Goal: Check status: Check status

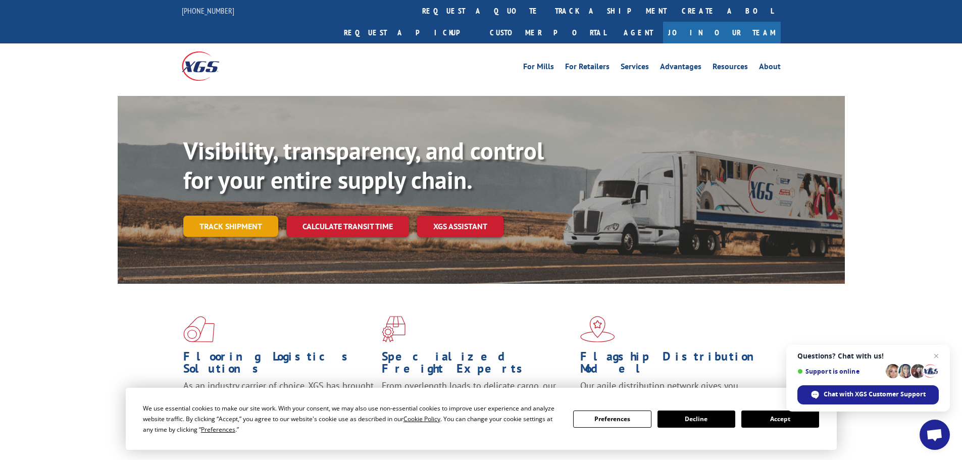
click at [249, 216] on link "Track shipment" at bounding box center [230, 226] width 95 height 21
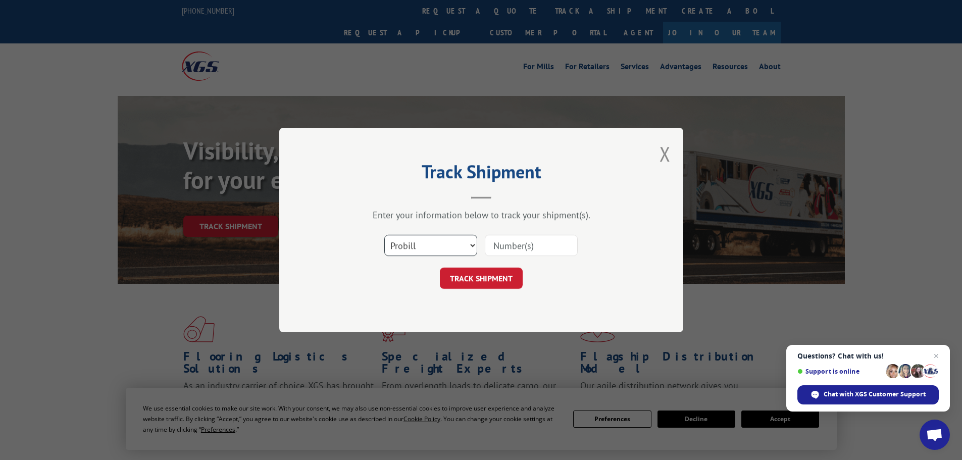
click at [465, 246] on select "Select category... Probill BOL PO" at bounding box center [430, 245] width 93 height 21
select select "bol"
click at [384, 235] on select "Select category... Probill BOL PO" at bounding box center [430, 245] width 93 height 21
click at [570, 250] on input at bounding box center [531, 245] width 93 height 21
paste input "17672289"
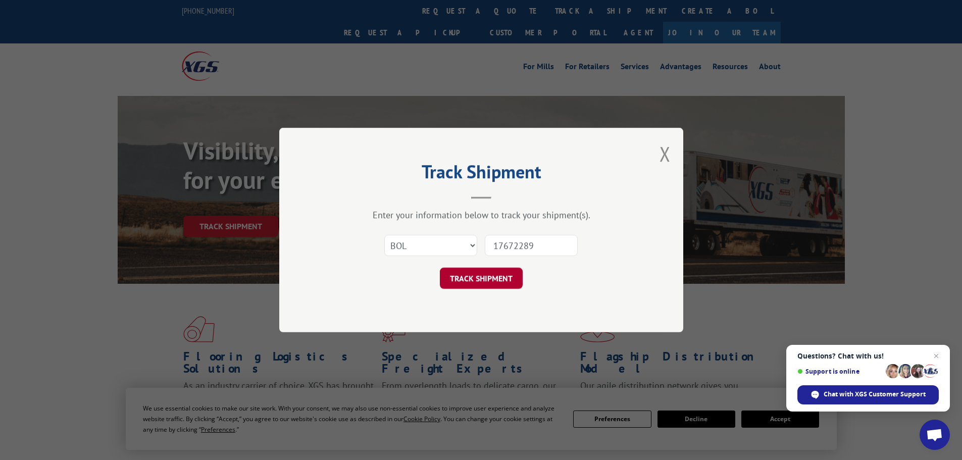
type input "17672289"
click at [492, 282] on button "TRACK SHIPMENT" at bounding box center [481, 278] width 83 height 21
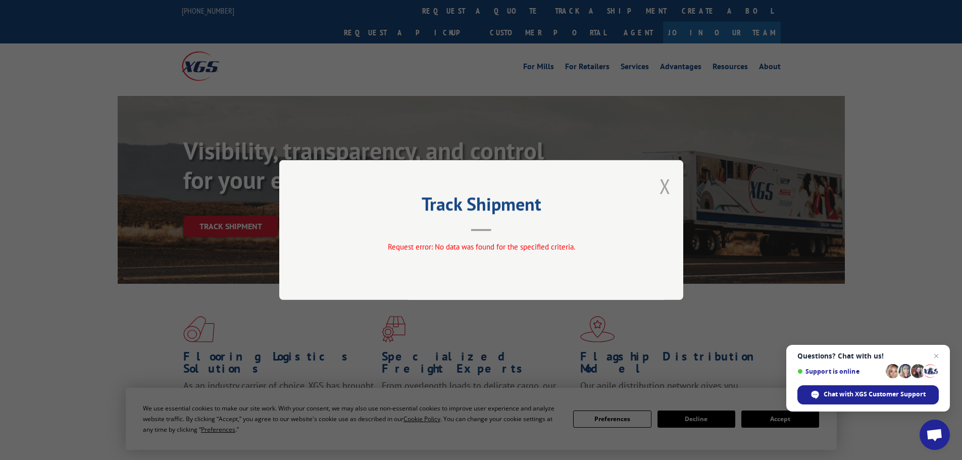
click at [664, 181] on button "Close modal" at bounding box center [664, 186] width 11 height 27
